Goal: Task Accomplishment & Management: Complete application form

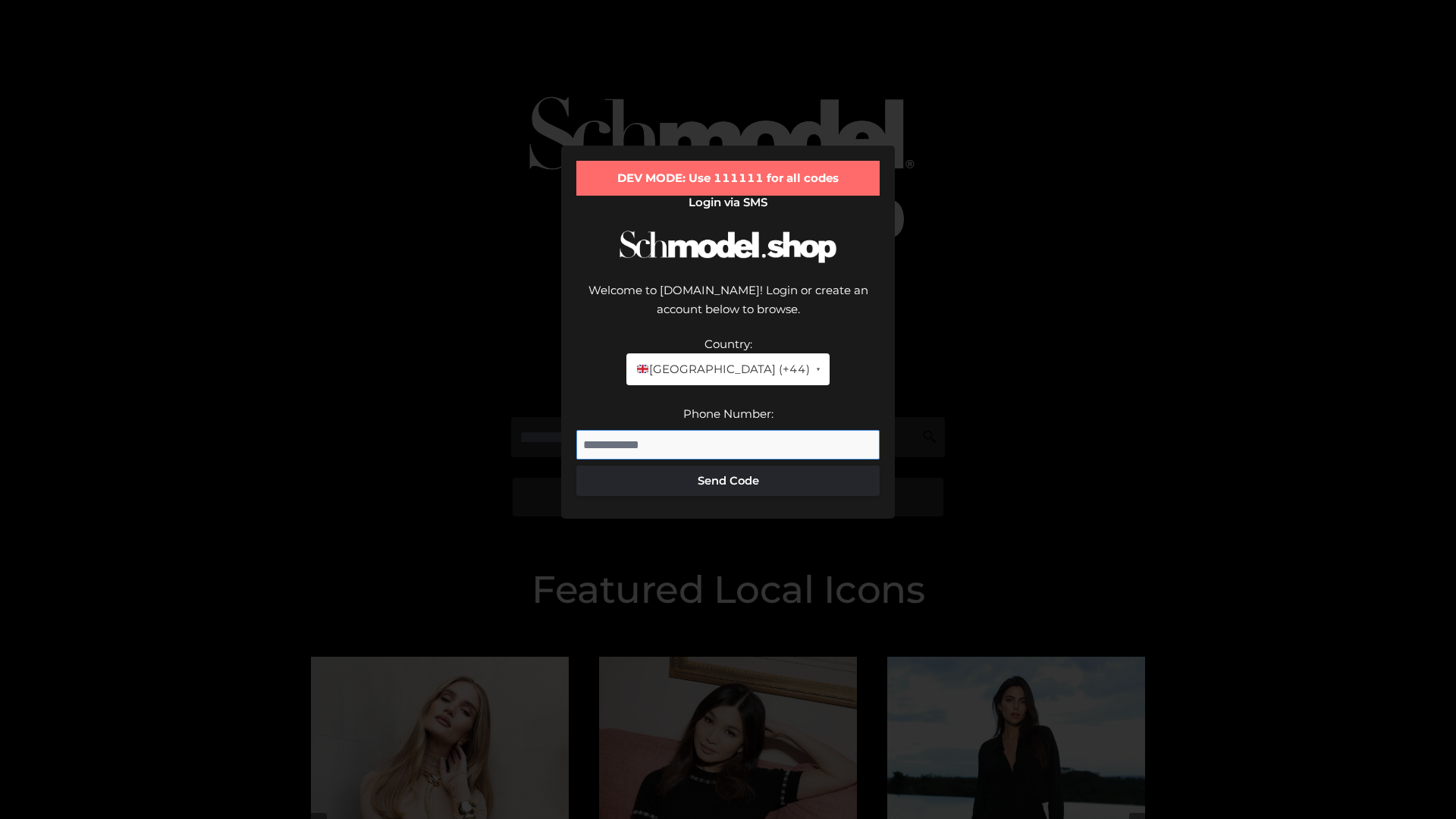
click at [728, 430] on input "Phone Number:" at bounding box center [728, 444] width 304 height 30
type input "**********"
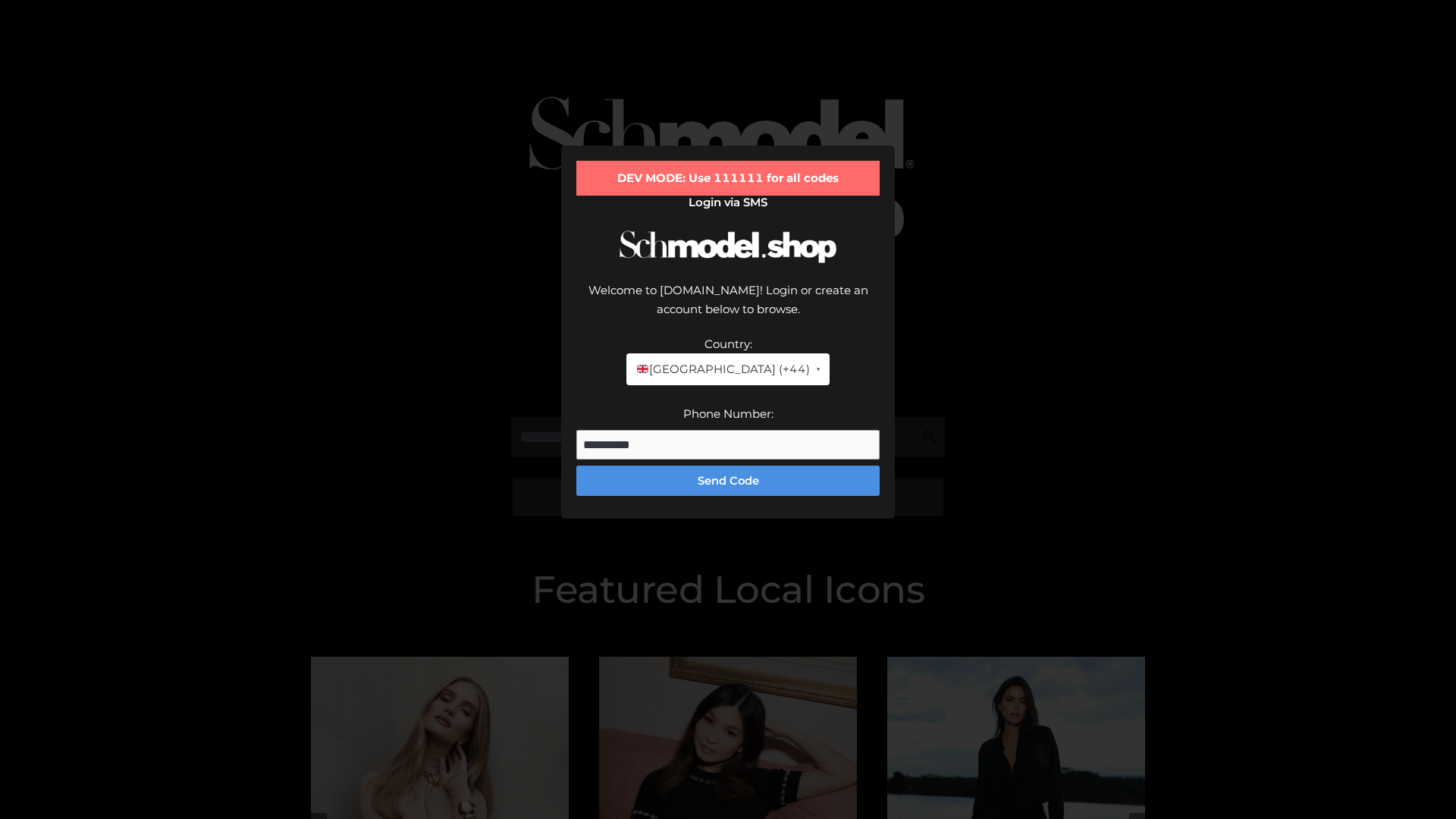
click at [728, 465] on button "Send Code" at bounding box center [728, 480] width 304 height 30
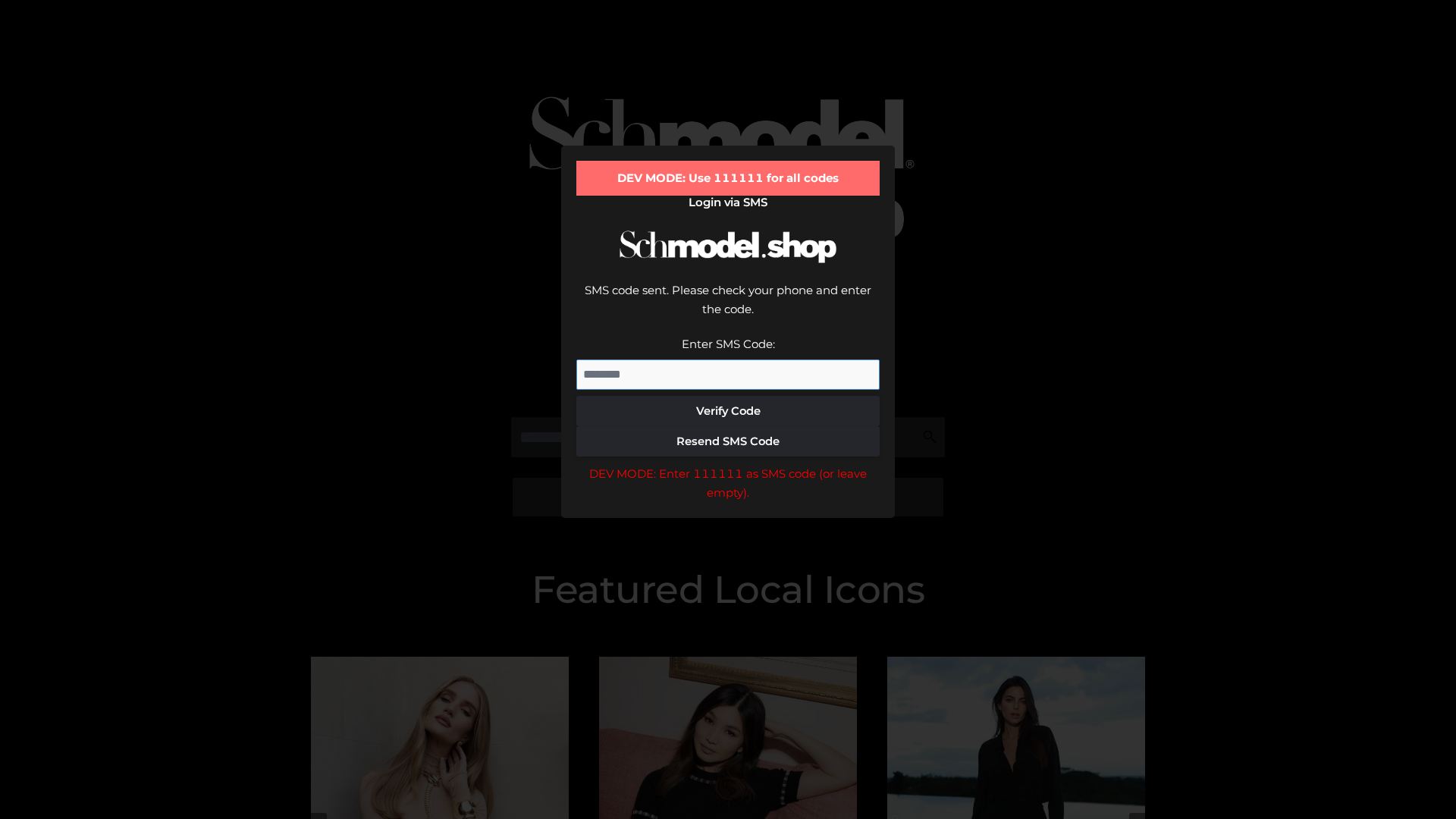
click at [728, 359] on input "Enter SMS Code:" at bounding box center [728, 374] width 304 height 30
type input "******"
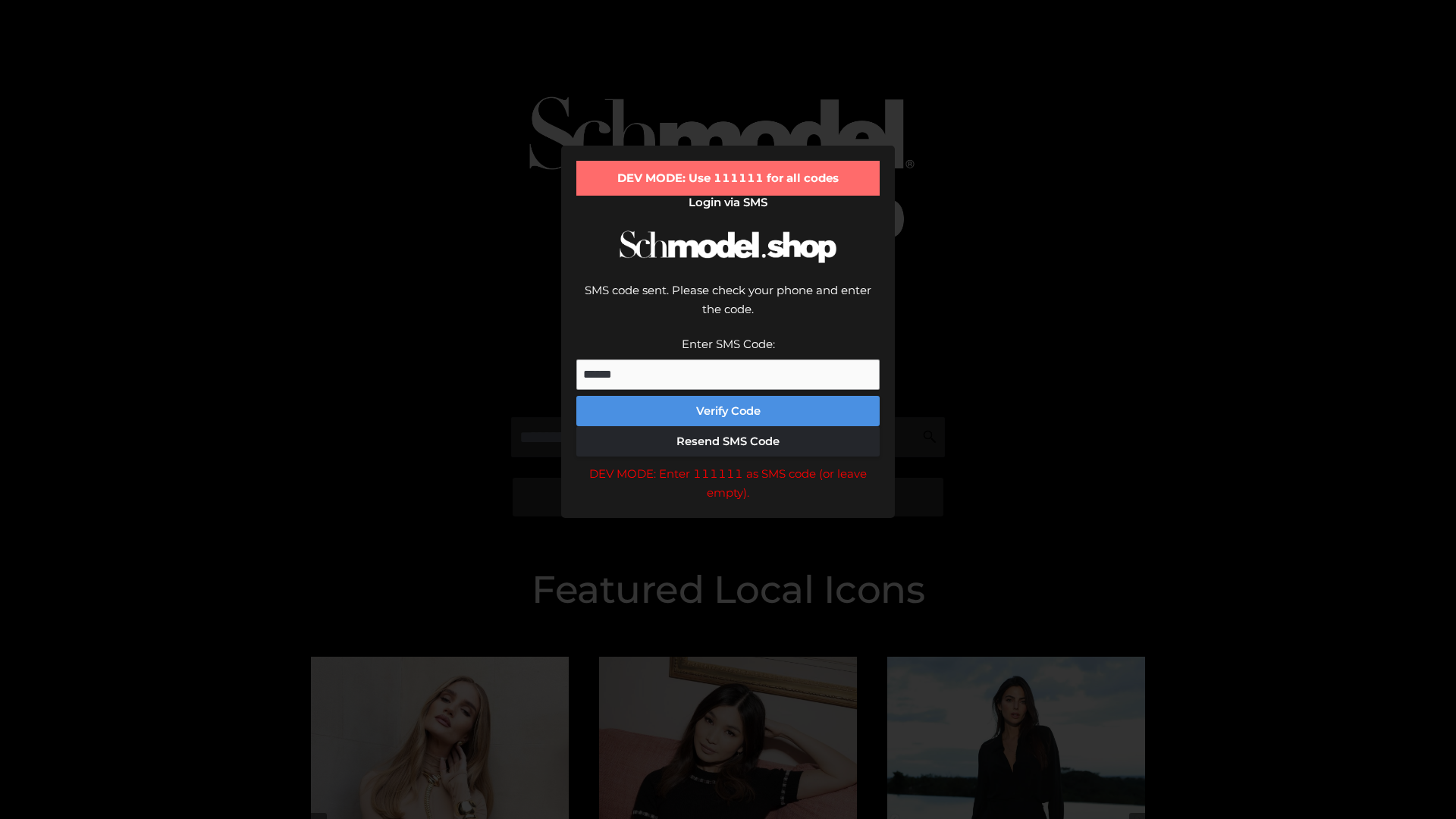
click at [728, 396] on button "Verify Code" at bounding box center [728, 410] width 304 height 30
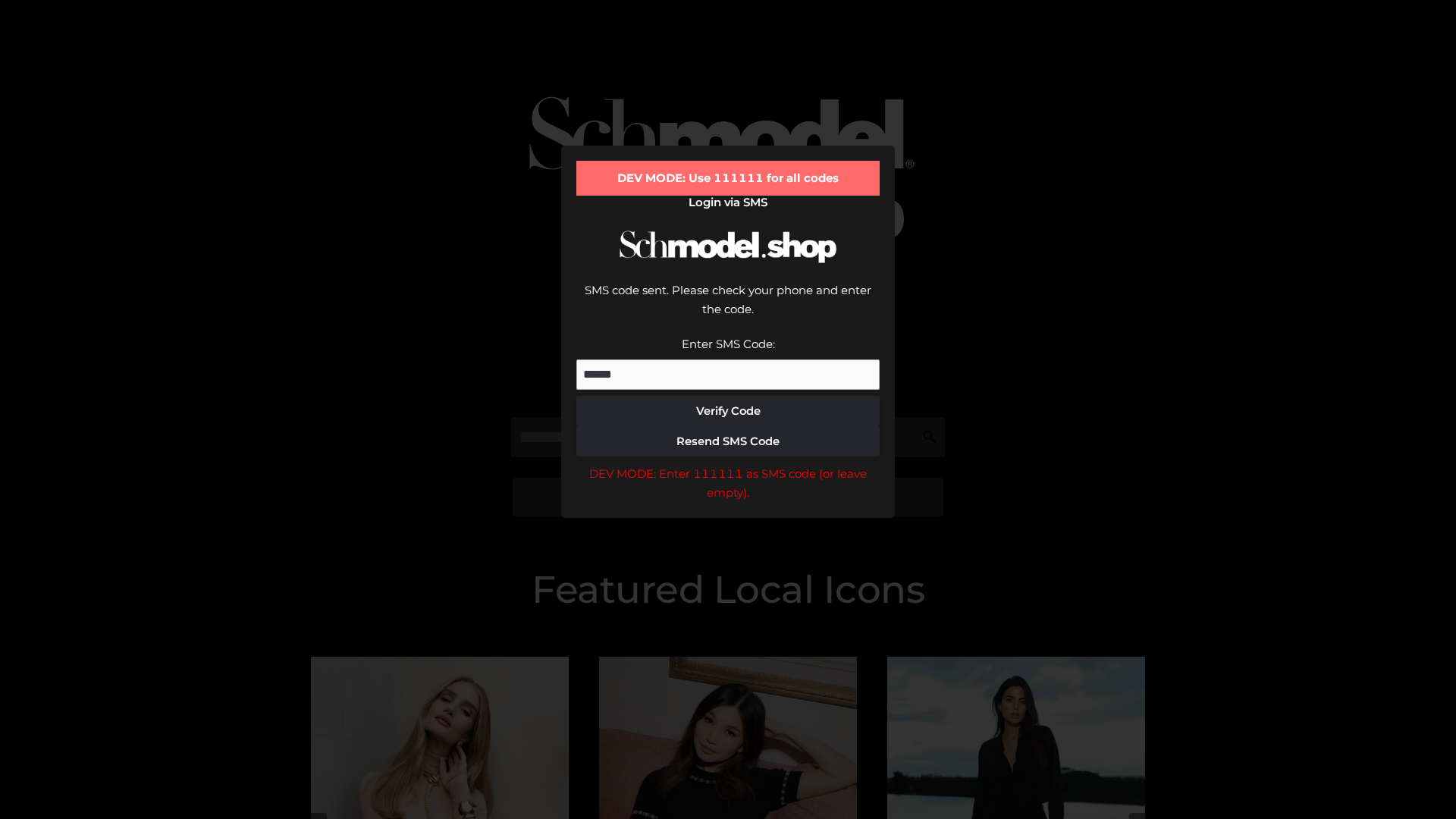
click at [728, 464] on div "DEV MODE: Enter 111111 as SMS code (or leave empty)." at bounding box center [728, 484] width 304 height 39
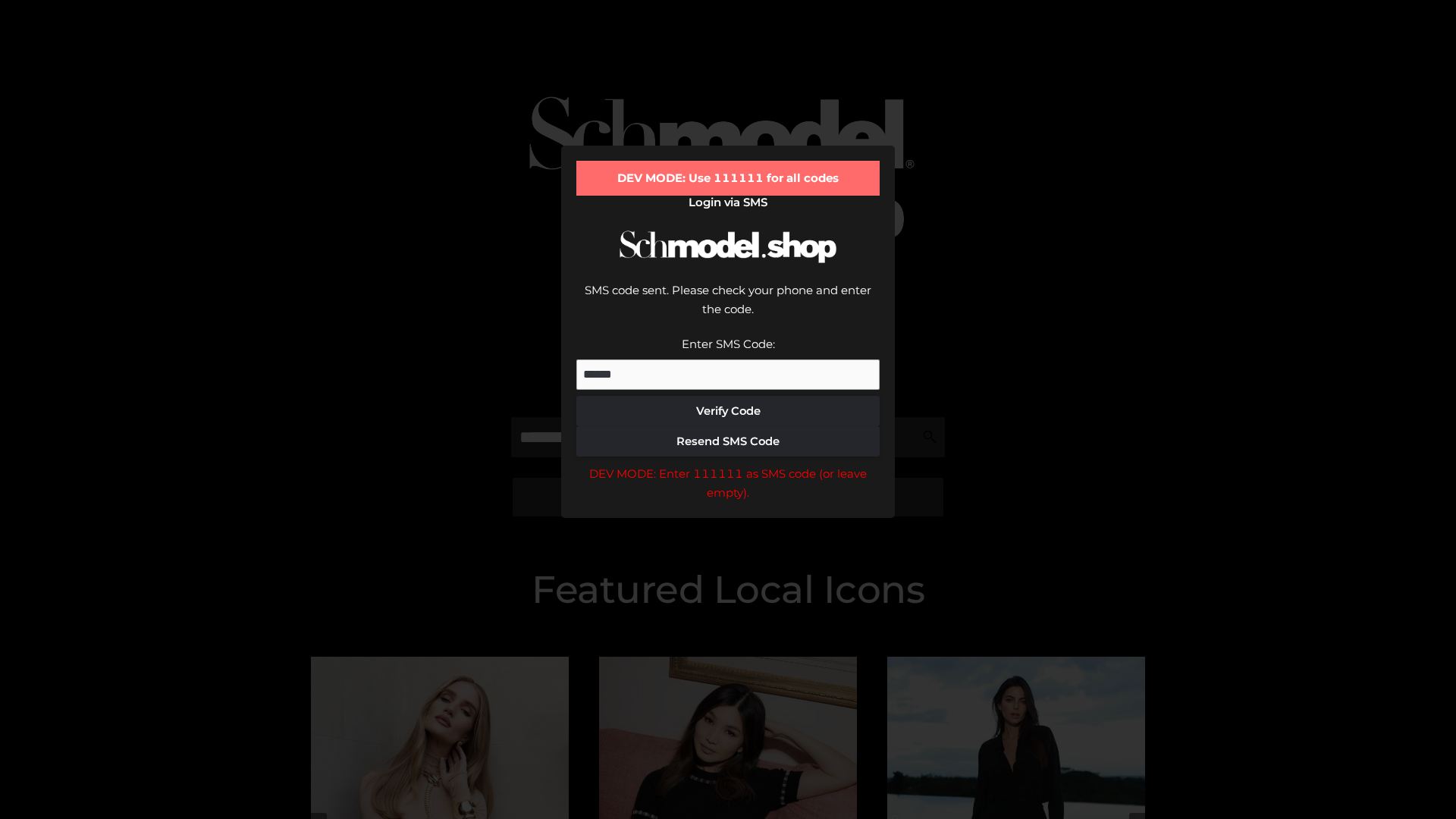
click at [728, 464] on div "DEV MODE: Enter 111111 as SMS code (or leave empty)." at bounding box center [728, 484] width 304 height 39
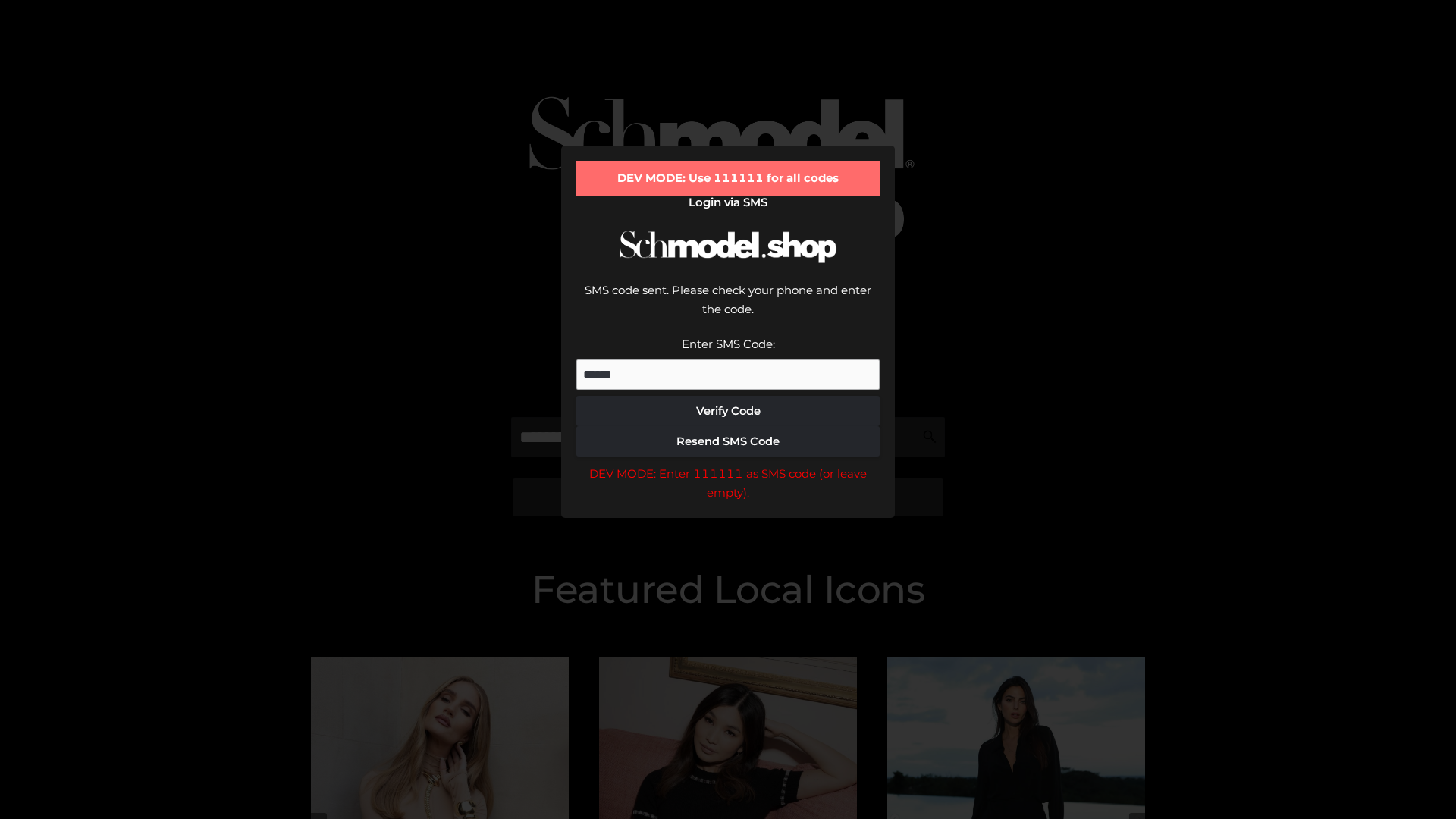
click at [728, 464] on div "DEV MODE: Enter 111111 as SMS code (or leave empty)." at bounding box center [728, 484] width 304 height 39
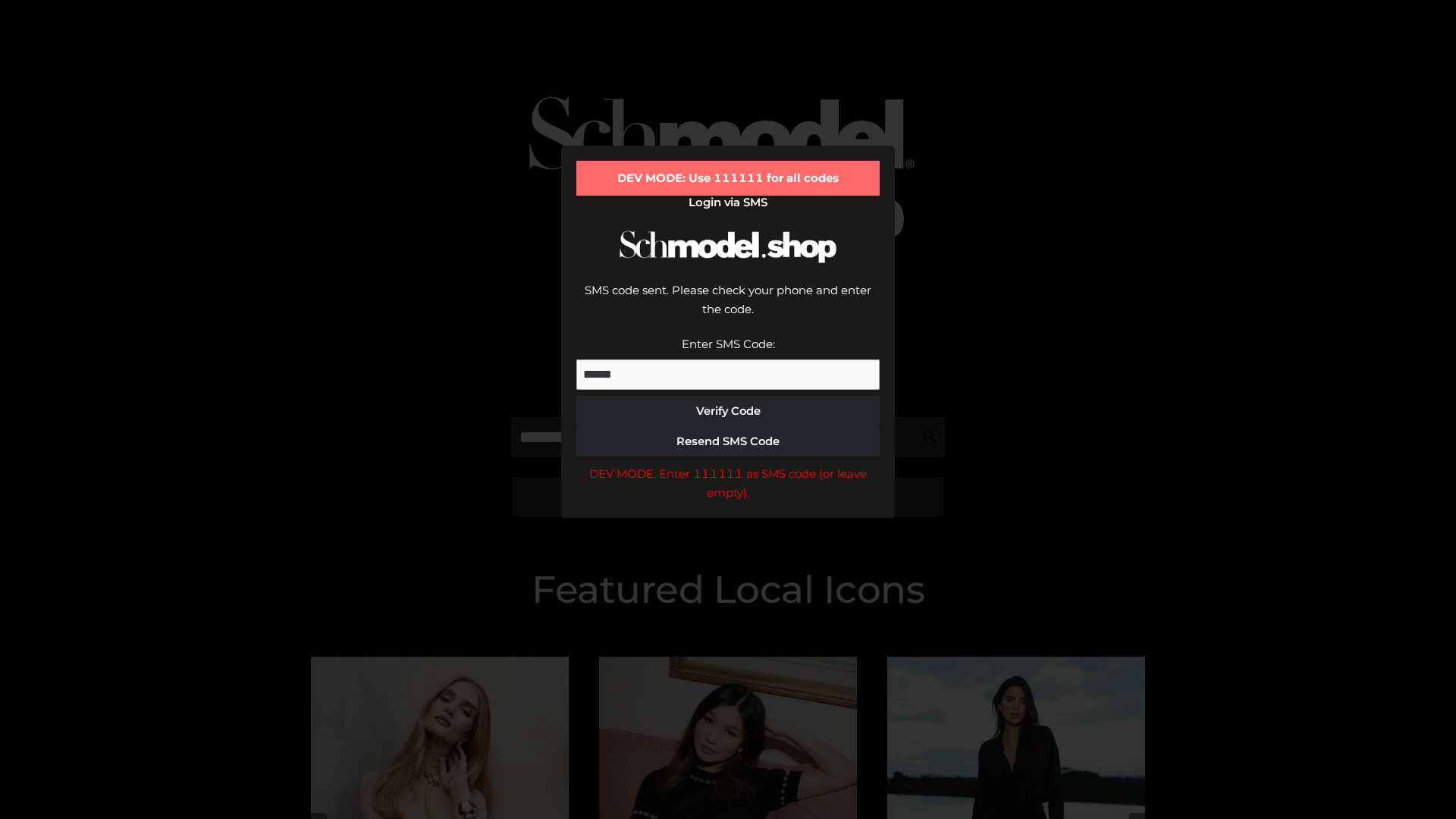
click at [728, 464] on div "DEV MODE: Enter 111111 as SMS code (or leave empty)." at bounding box center [728, 484] width 304 height 39
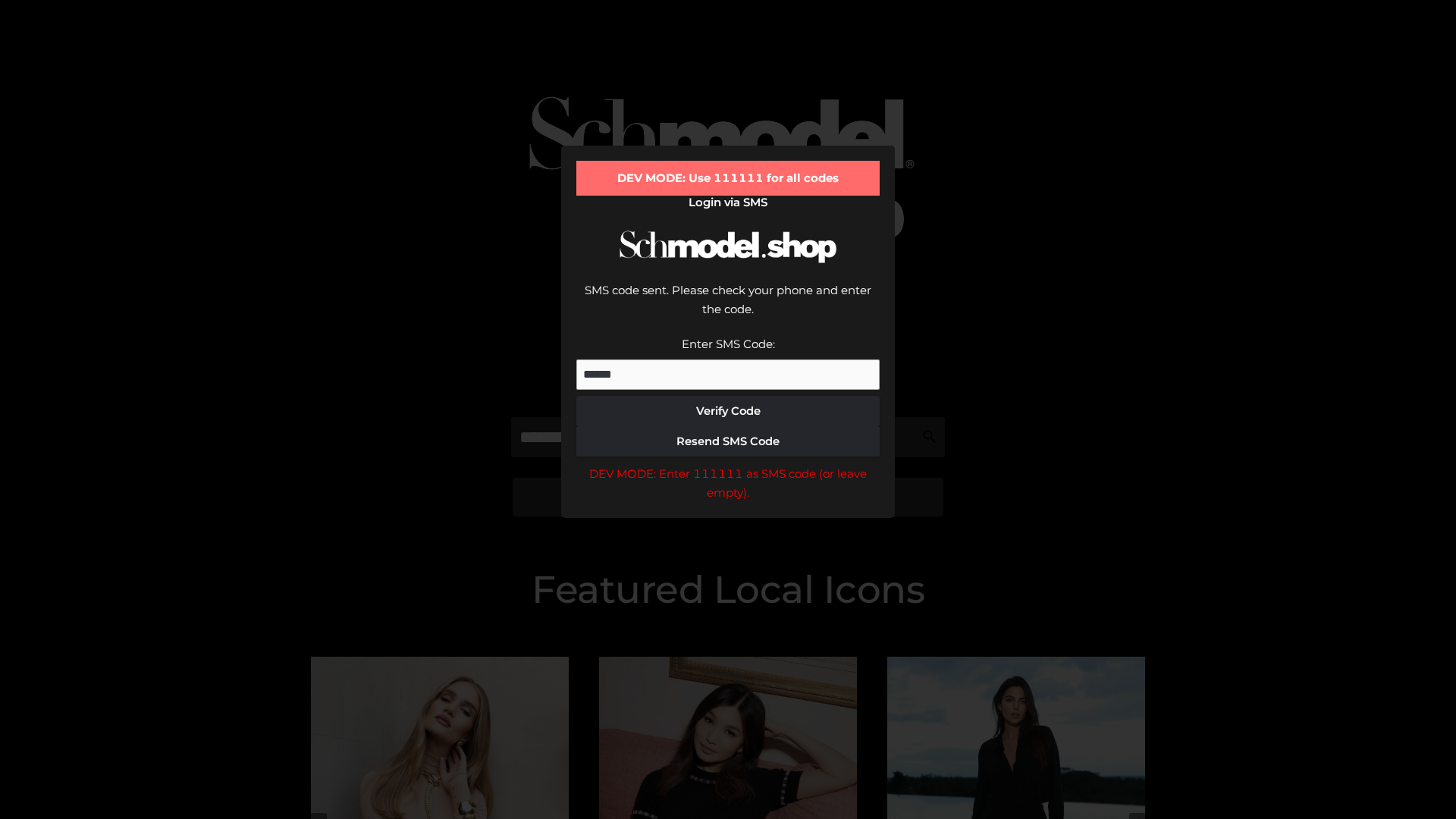
click at [728, 464] on div "DEV MODE: Enter 111111 as SMS code (or leave empty)." at bounding box center [728, 484] width 304 height 39
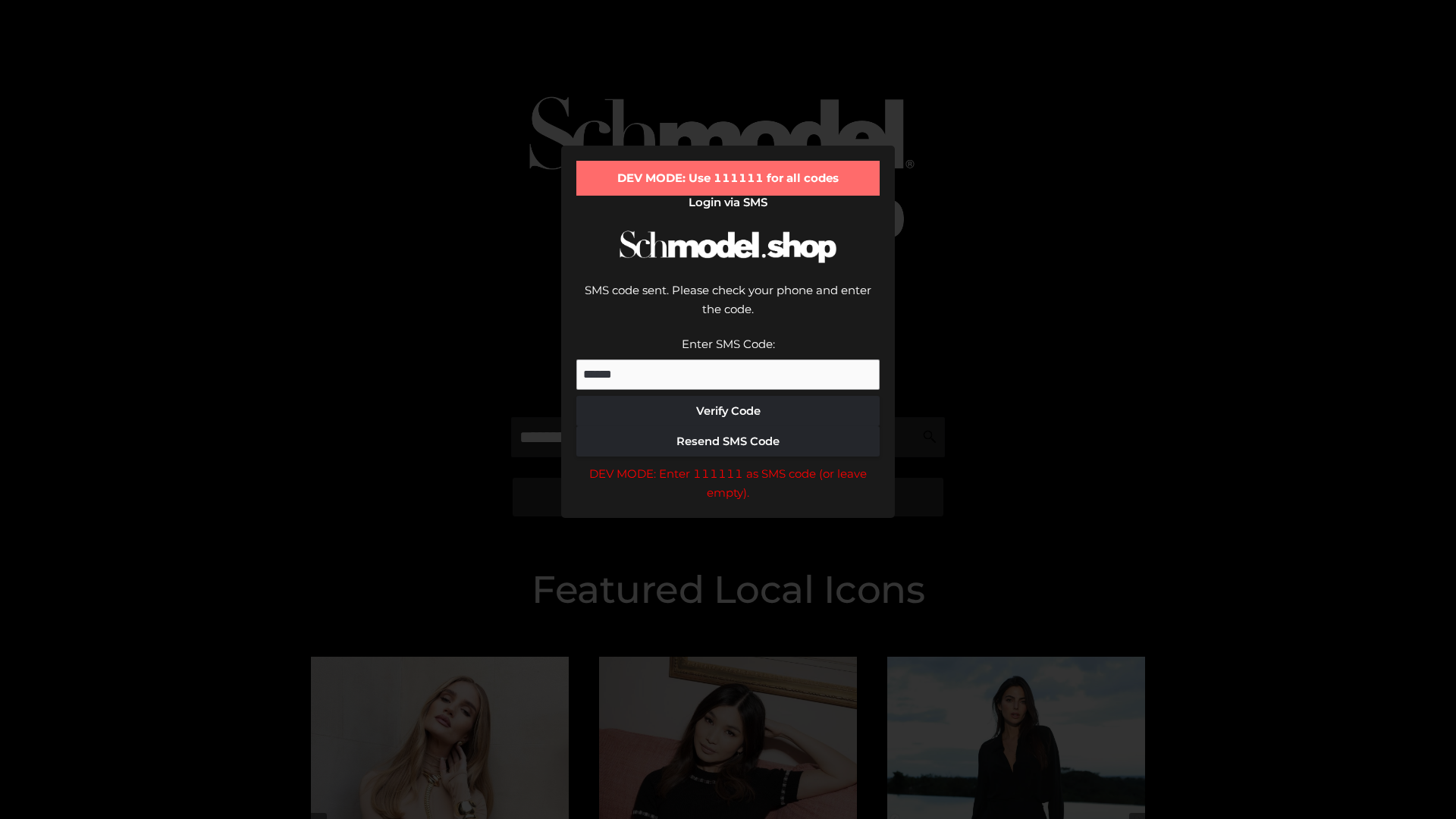
click at [728, 464] on div "DEV MODE: Enter 111111 as SMS code (or leave empty)." at bounding box center [728, 484] width 304 height 39
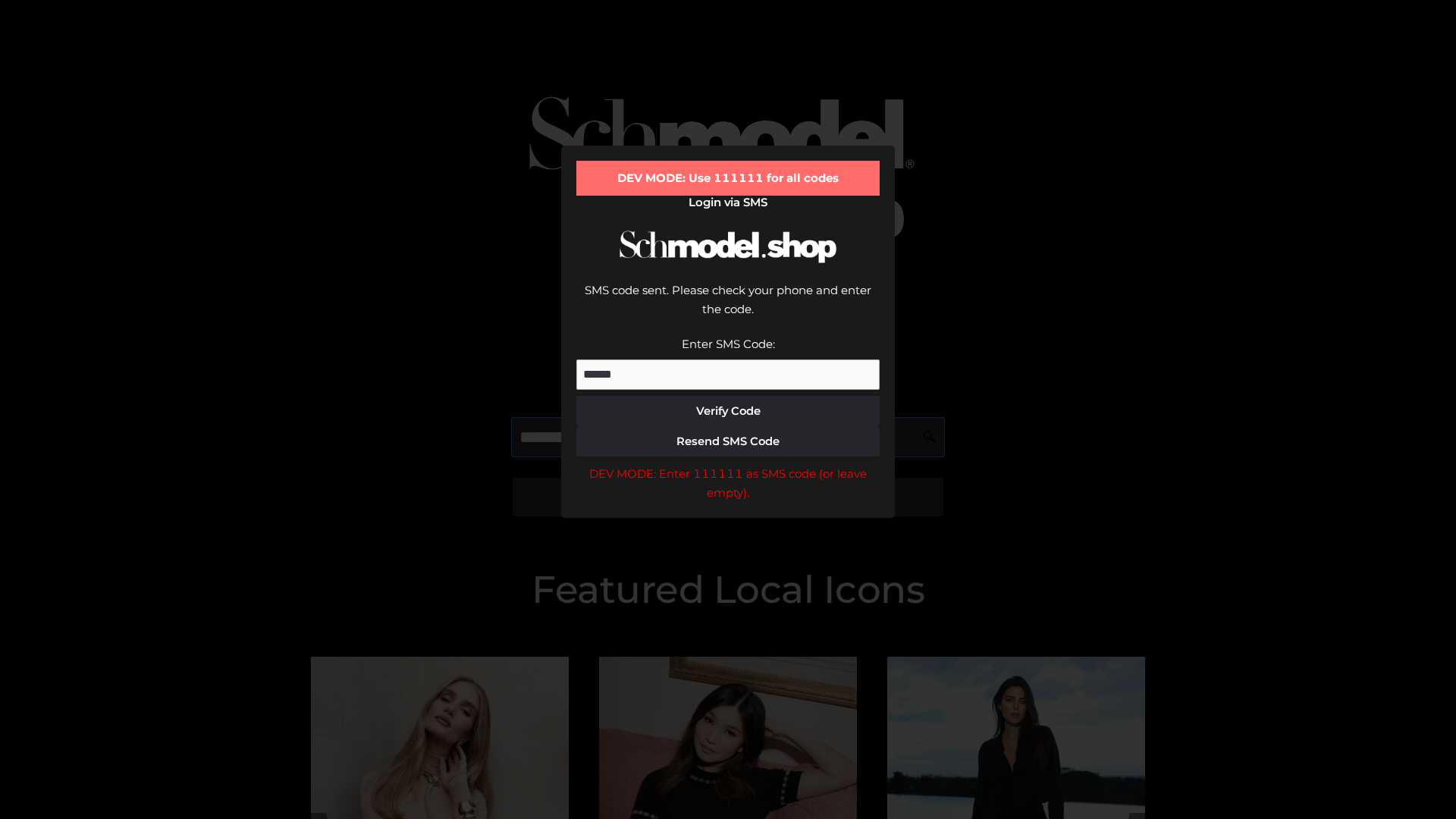
scroll to position [0, 78]
click at [728, 464] on div "DEV MODE: Enter 111111 as SMS code (or leave empty)." at bounding box center [728, 484] width 304 height 39
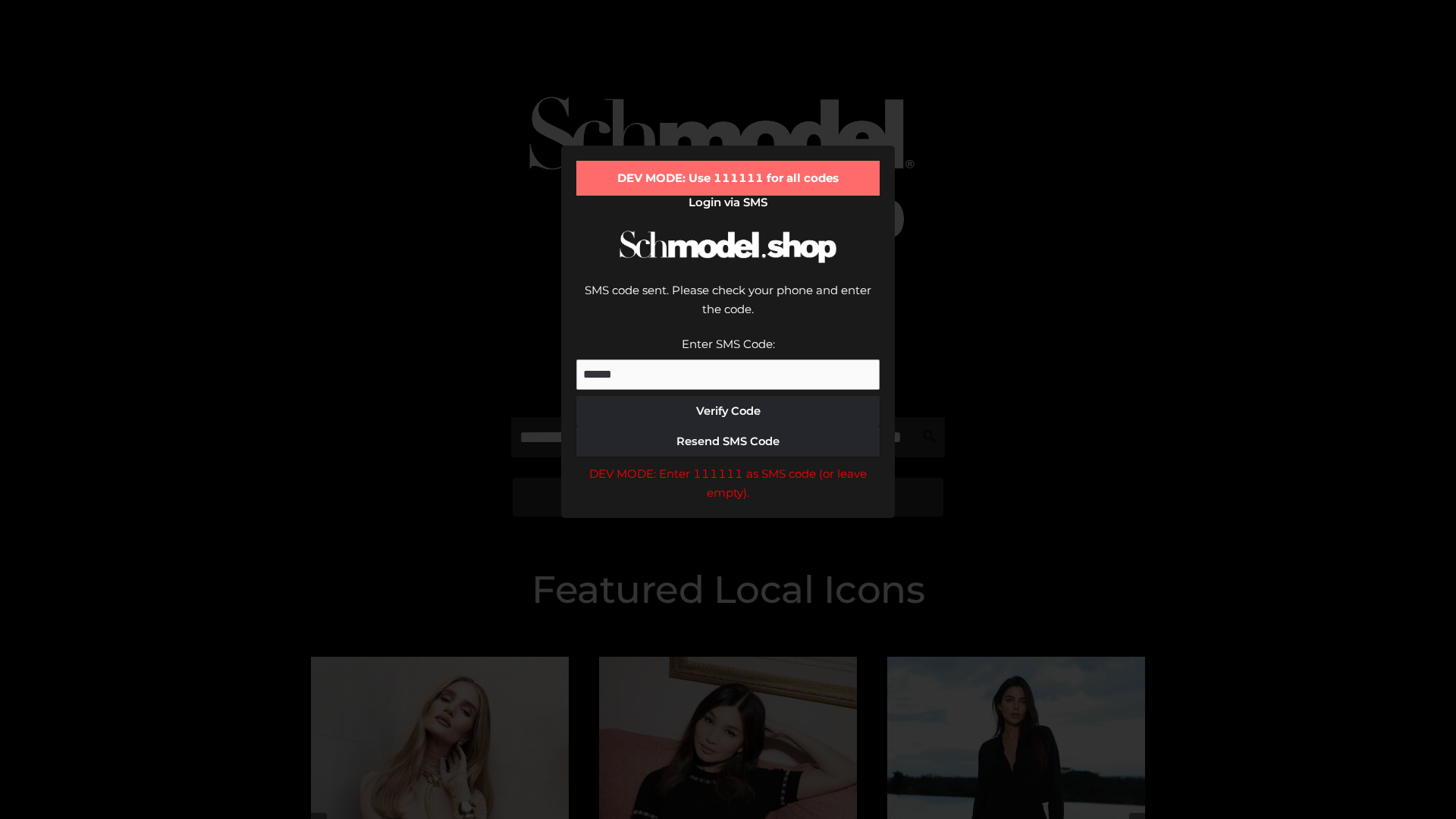
click at [728, 464] on div "DEV MODE: Enter 111111 as SMS code (or leave empty)." at bounding box center [728, 484] width 304 height 39
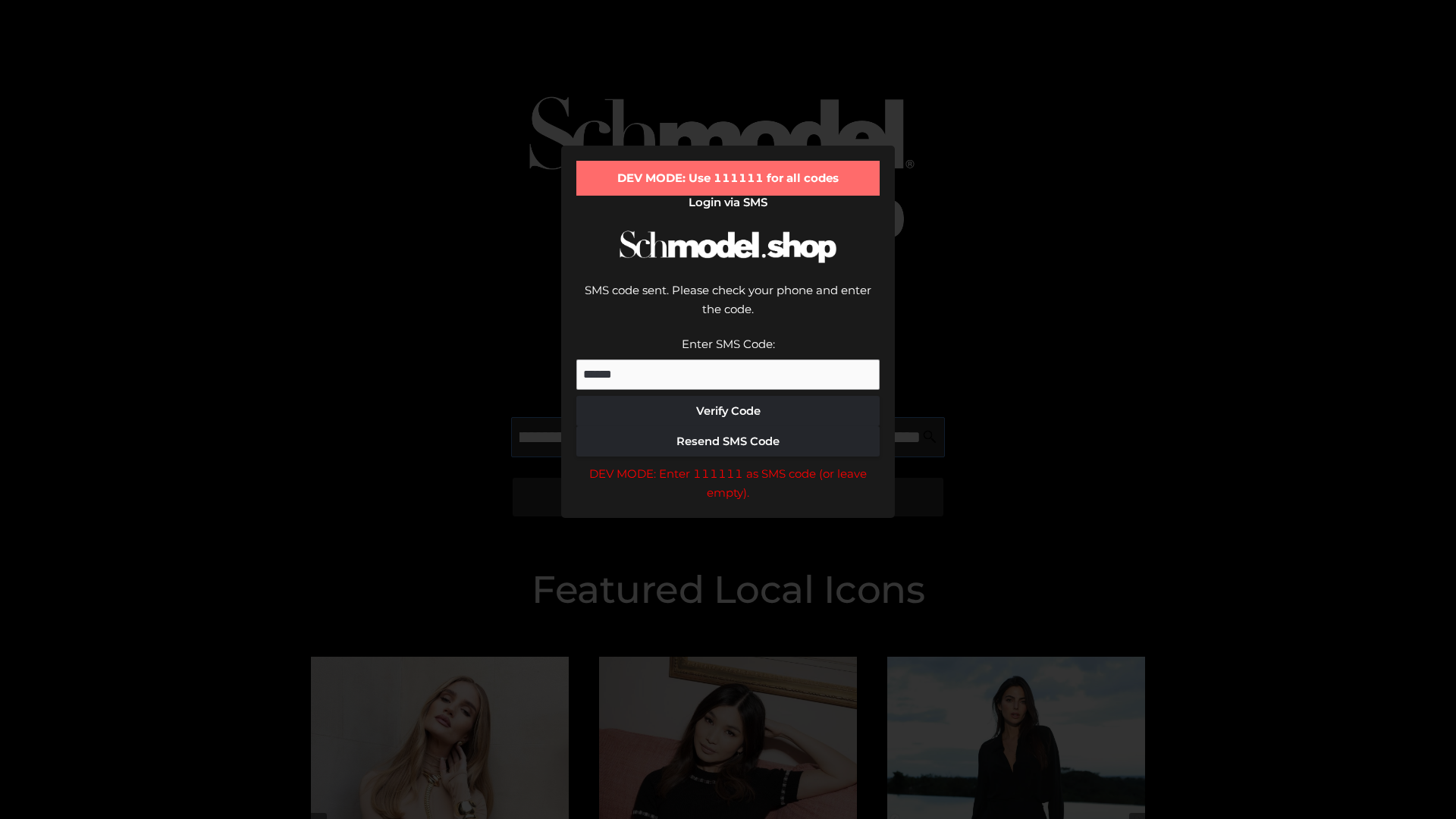
scroll to position [0, 166]
click at [728, 464] on div "DEV MODE: Enter 111111 as SMS code (or leave empty)." at bounding box center [728, 484] width 304 height 39
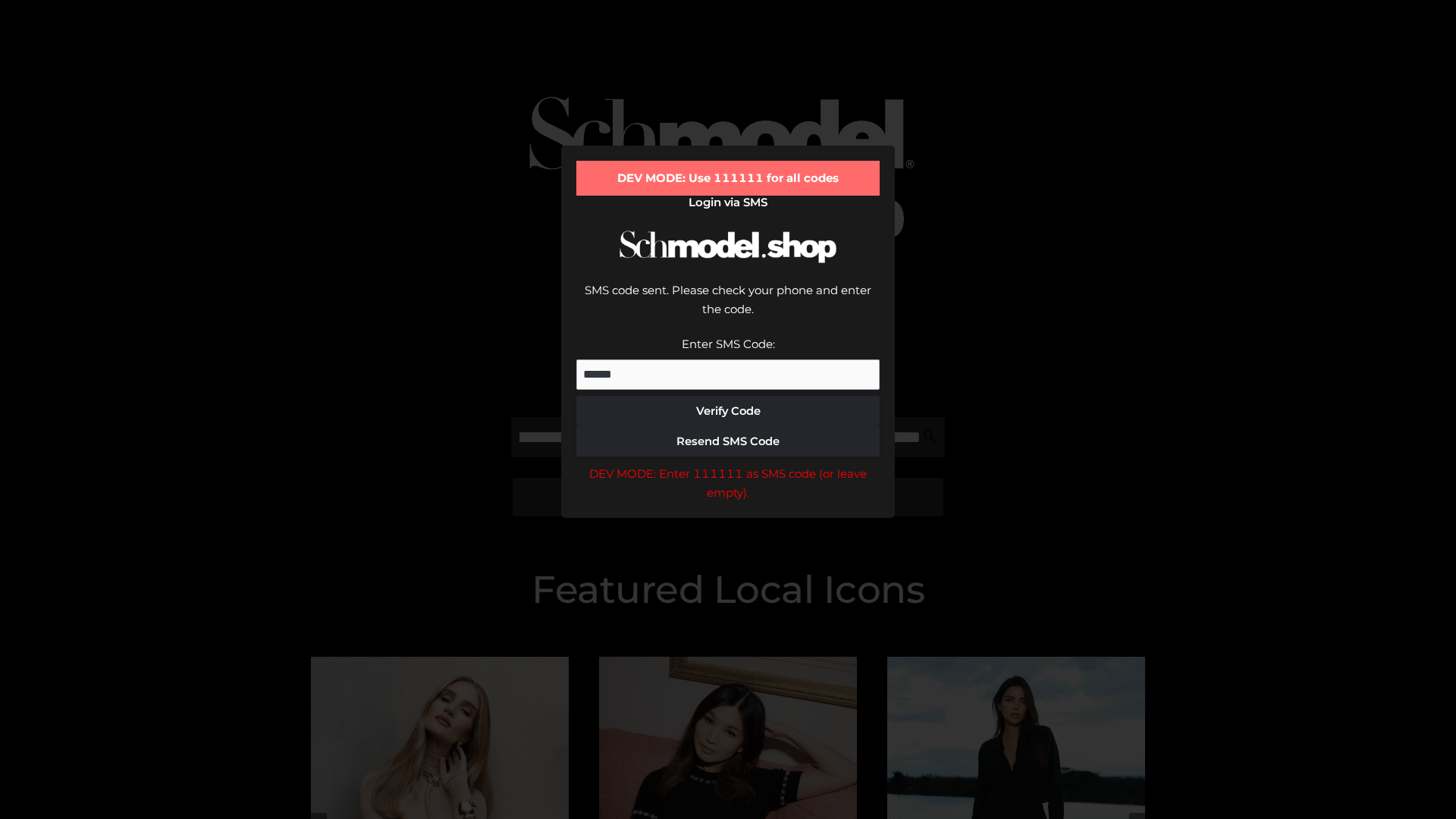
click at [728, 464] on div "DEV MODE: Enter 111111 as SMS code (or leave empty)." at bounding box center [728, 484] width 304 height 39
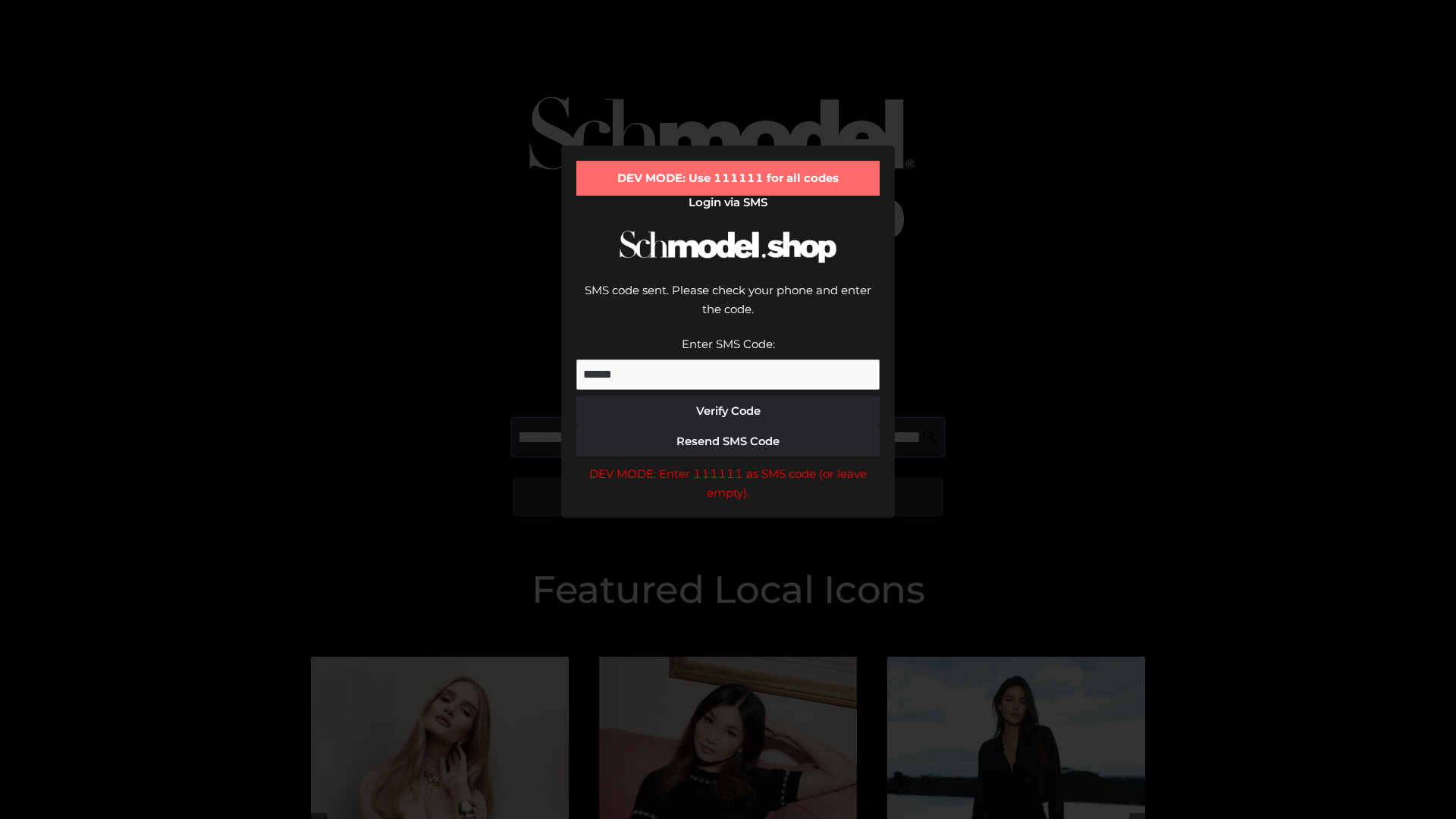
scroll to position [0, 257]
type input "**********"
click at [728, 464] on div "DEV MODE: Enter 111111 as SMS code (or leave empty)." at bounding box center [728, 484] width 304 height 39
